Goal: Find specific page/section: Find specific page/section

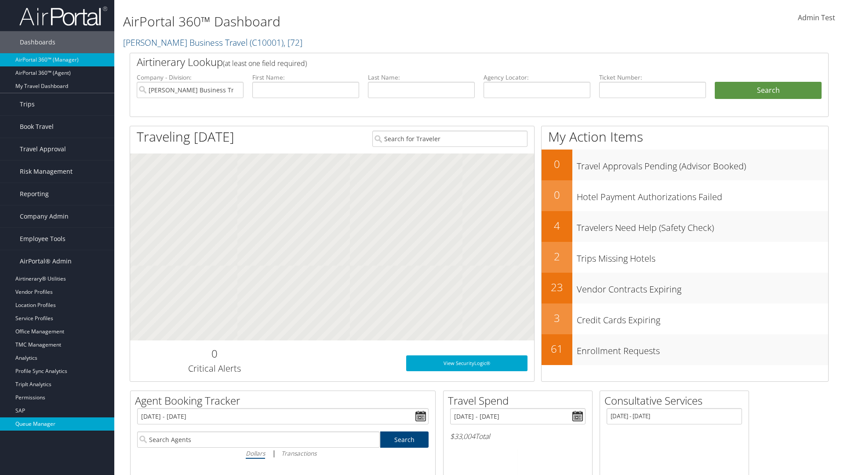
click at [57, 424] on link "Queue Manager" at bounding box center [57, 423] width 114 height 13
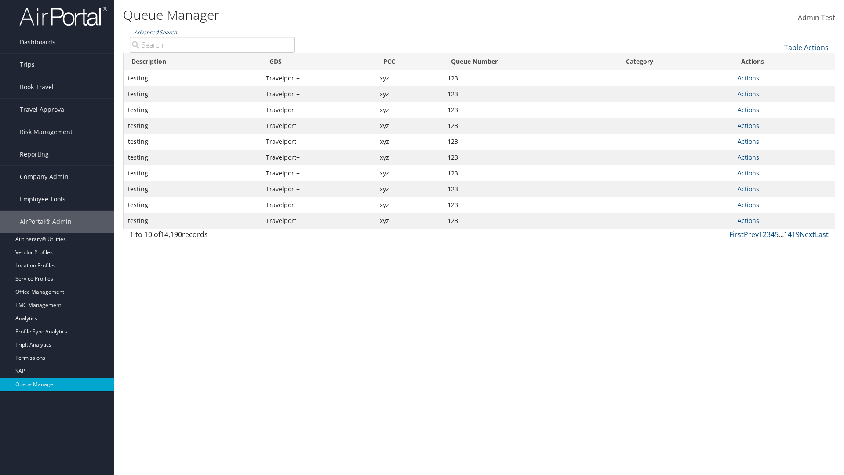
click at [155, 32] on link "Advanced Search" at bounding box center [155, 32] width 43 height 7
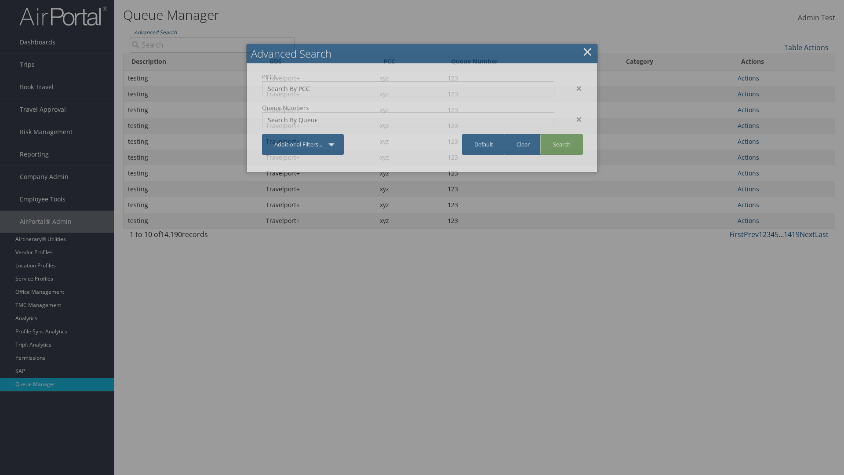
type input "test"
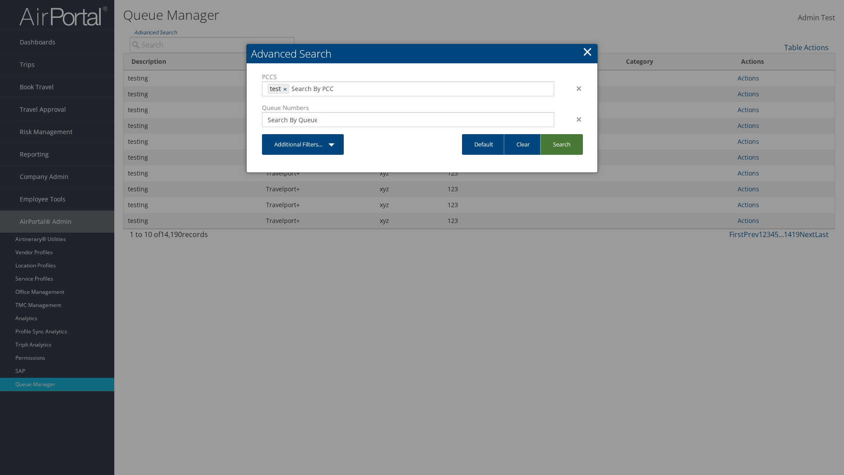
type input "1234"
click at [561, 144] on link "Search" at bounding box center [561, 144] width 43 height 21
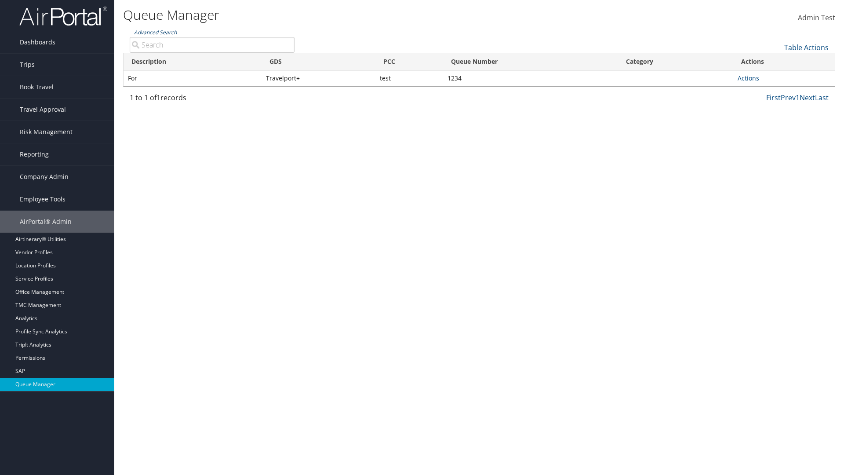
click at [155, 32] on link "Advanced Search" at bounding box center [155, 32] width 43 height 7
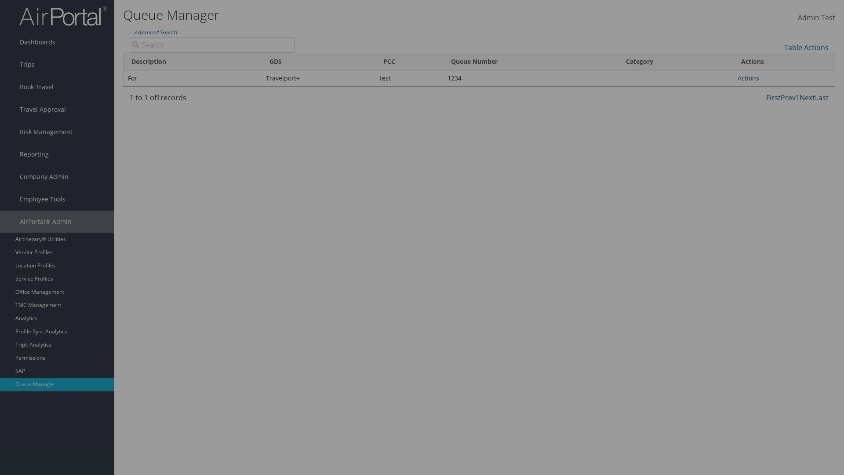
click at [0, 0] on link "Clear" at bounding box center [0, 0] width 0 height 0
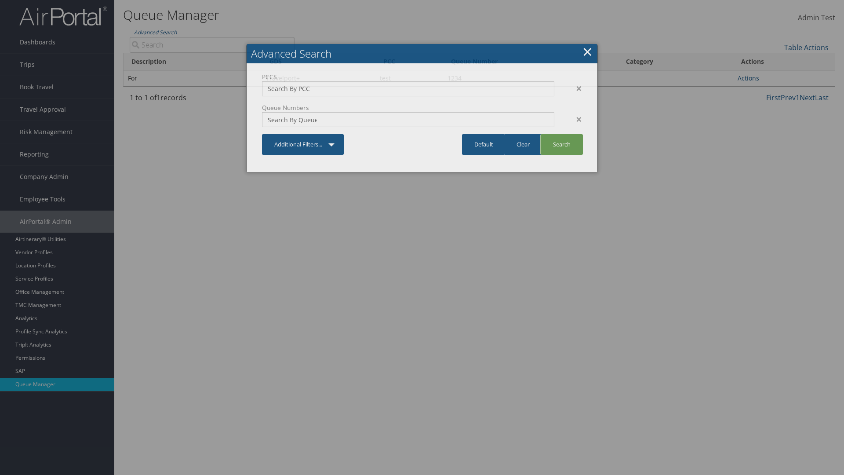
click at [587, 51] on link "×" at bounding box center [587, 52] width 10 height 18
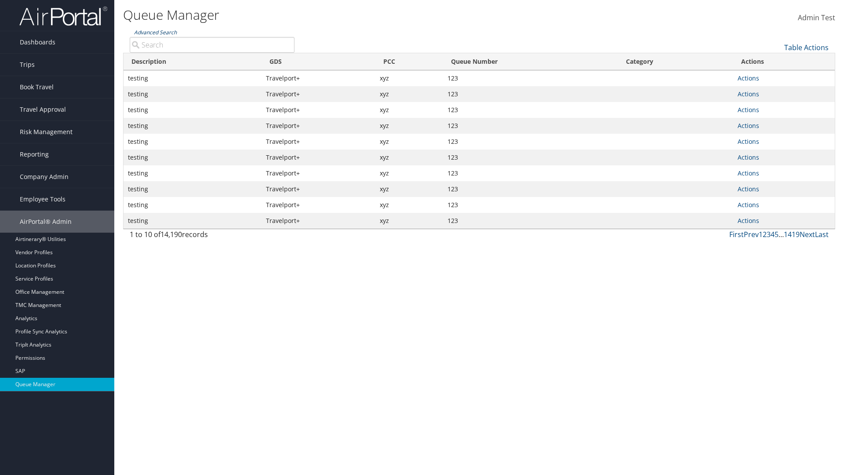
click at [155, 32] on link "Advanced Search" at bounding box center [155, 32] width 43 height 7
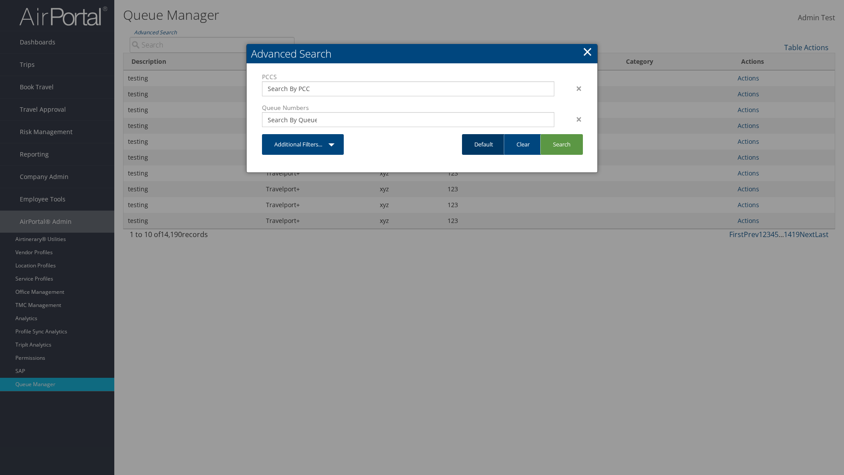
click at [484, 144] on link "Default" at bounding box center [484, 144] width 44 height 21
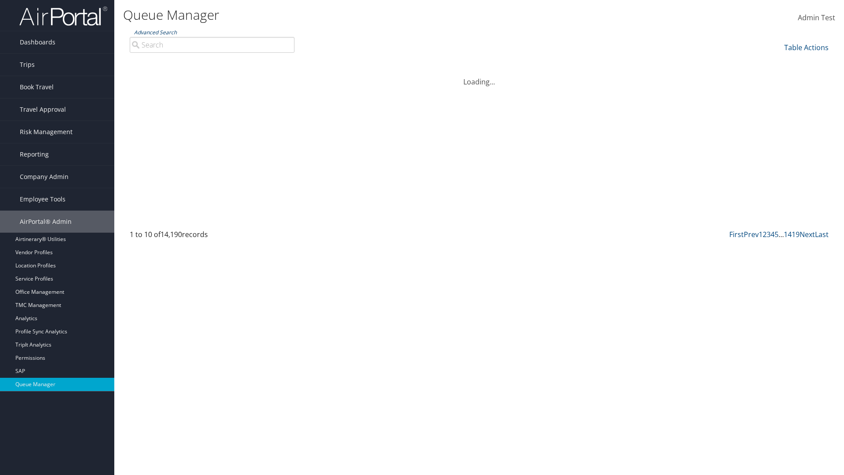
click at [155, 32] on link "Advanced Search" at bounding box center [155, 32] width 43 height 7
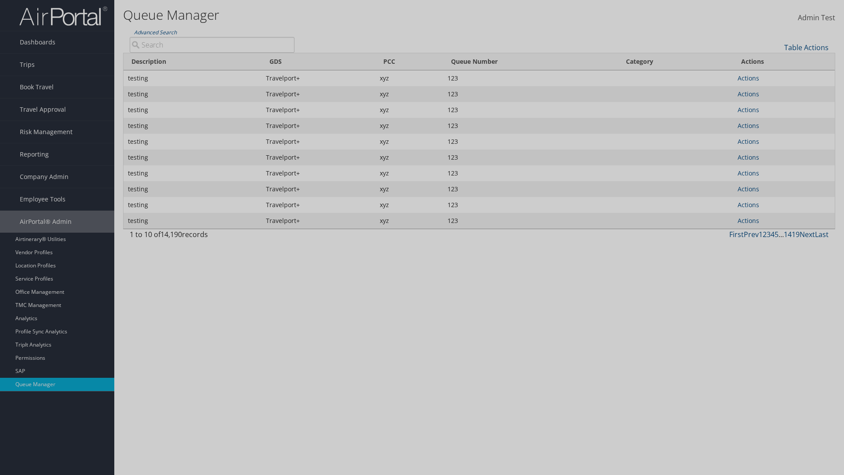
click at [0, 0] on div "×" at bounding box center [0, 0] width 0 height 0
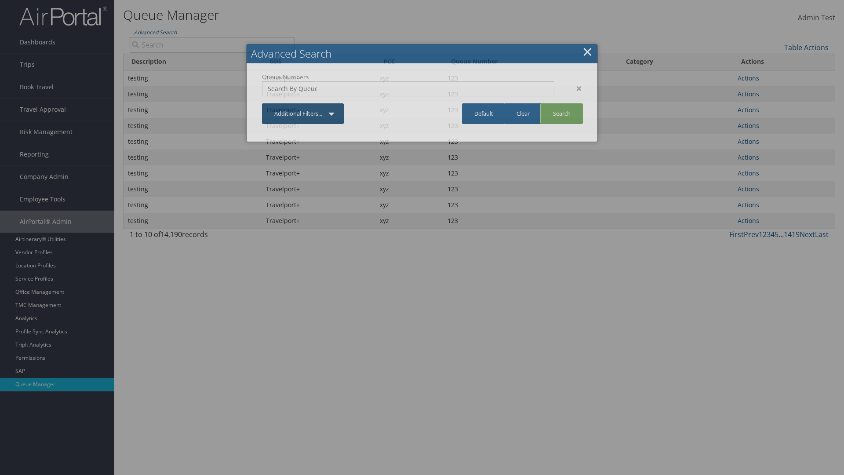
click at [575, 88] on div "×" at bounding box center [575, 88] width 28 height 11
click at [303, 103] on link "Additional Filters..." at bounding box center [303, 113] width 82 height 21
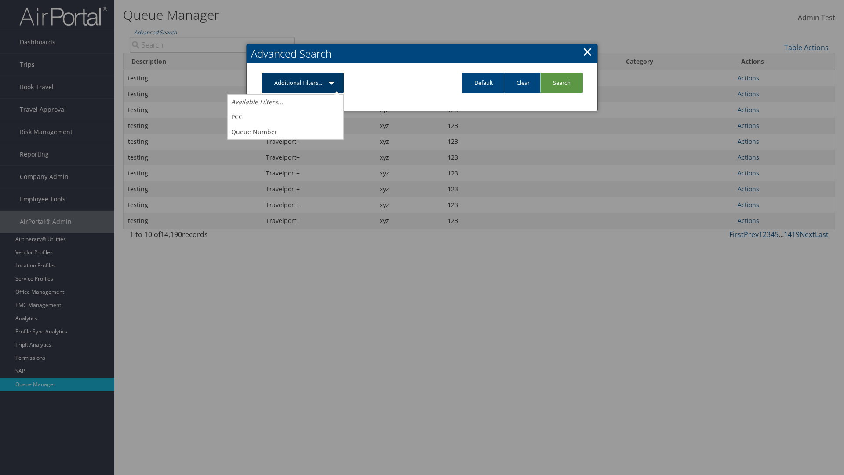
click at [285, 116] on link "PCC" at bounding box center [286, 116] width 116 height 15
click at [303, 93] on link "Additional Filters..." at bounding box center [303, 83] width 82 height 21
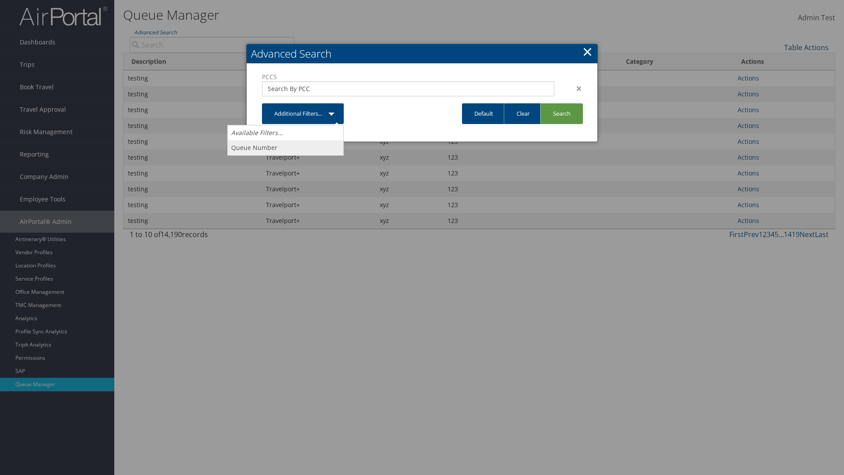
click at [285, 147] on link "Queue Number" at bounding box center [286, 147] width 116 height 15
